Goal: Communication & Community: Answer question/provide support

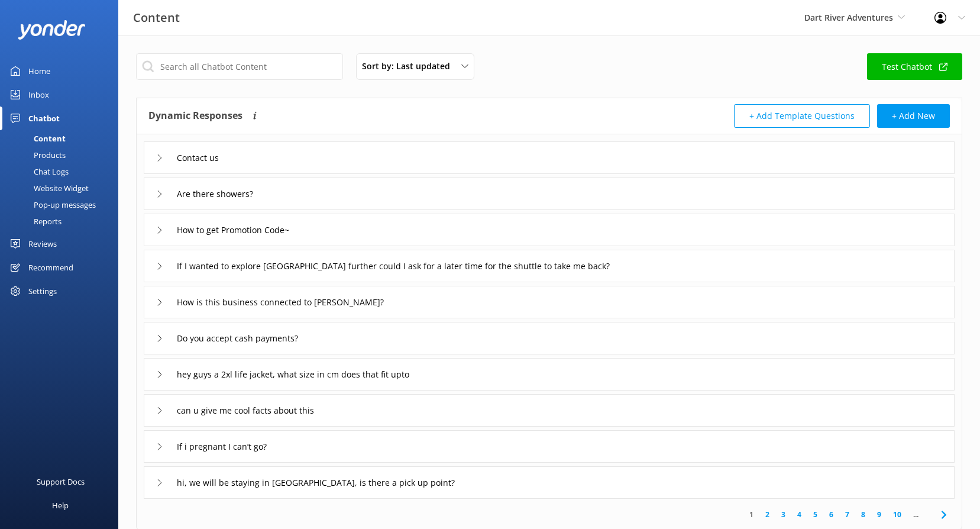
click at [47, 245] on div "Reviews" at bounding box center [42, 244] width 28 height 24
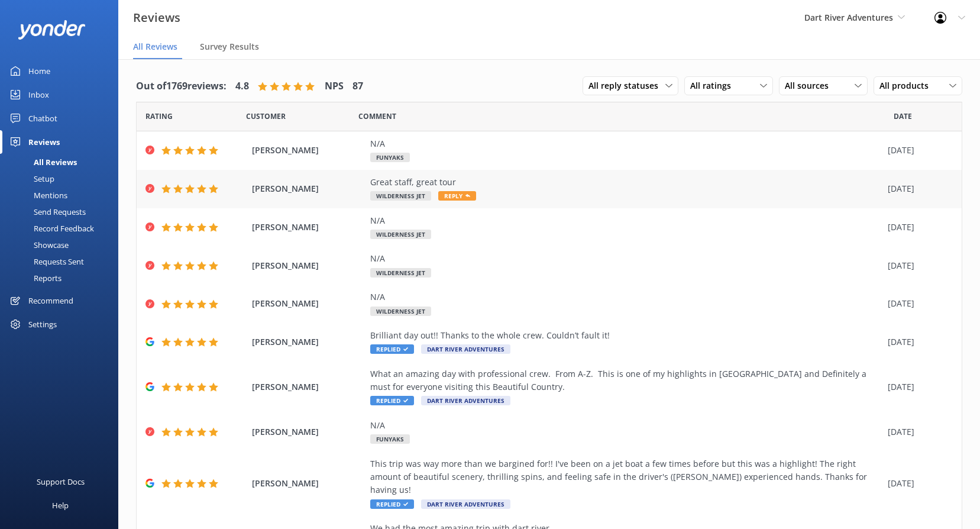
click at [447, 195] on span "Reply" at bounding box center [457, 195] width 38 height 9
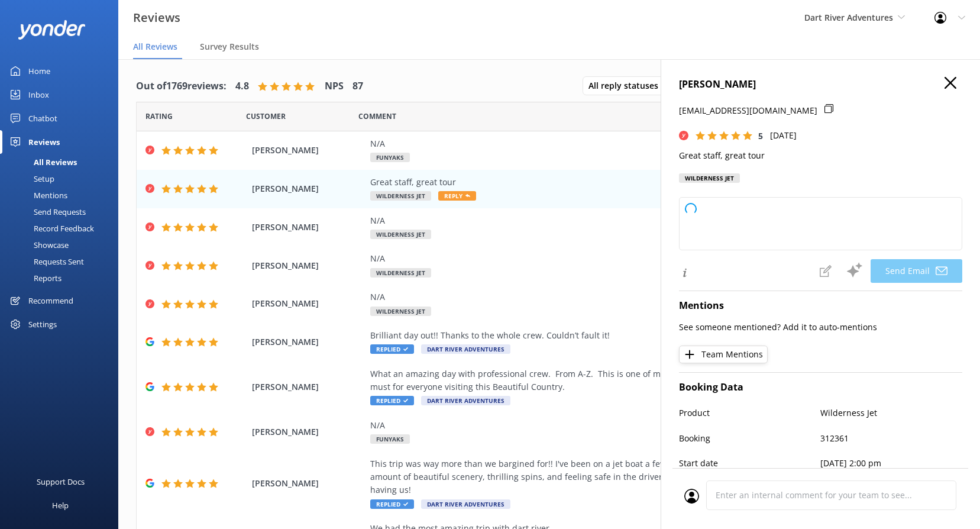
type textarea "Thank you so much, Snir! We're thrilled you enjoyed the tour and our team. Hope…"
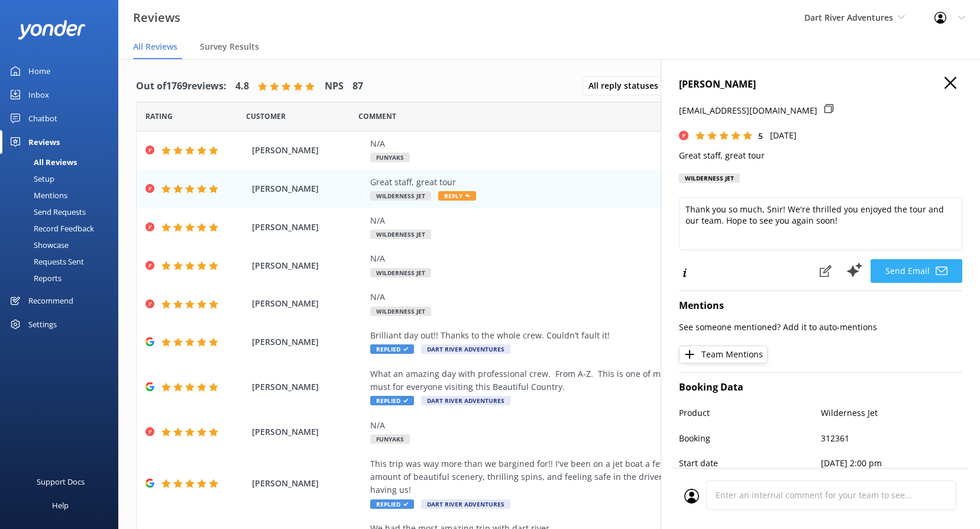
click at [891, 266] on button "Send Email" at bounding box center [917, 271] width 92 height 24
